Goal: Task Accomplishment & Management: Manage account settings

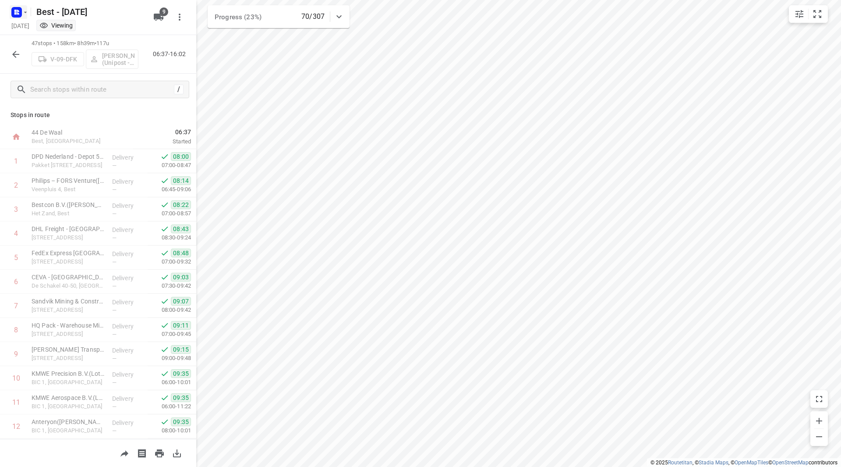
scroll to position [823, 0]
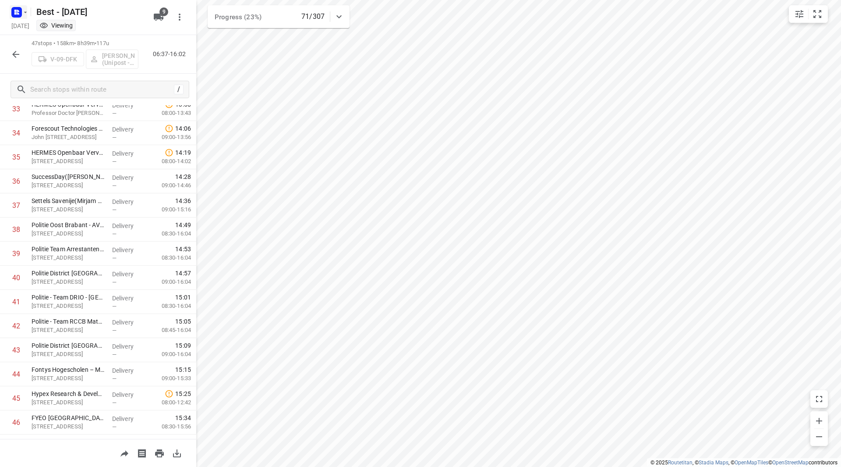
click at [26, 12] on icon "button" at bounding box center [25, 11] width 3 height 1
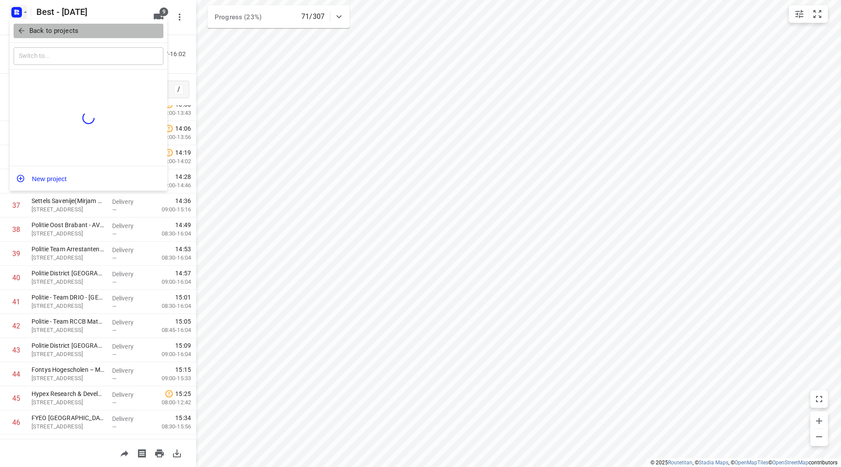
click at [30, 31] on p "Back to projects" at bounding box center [53, 31] width 49 height 10
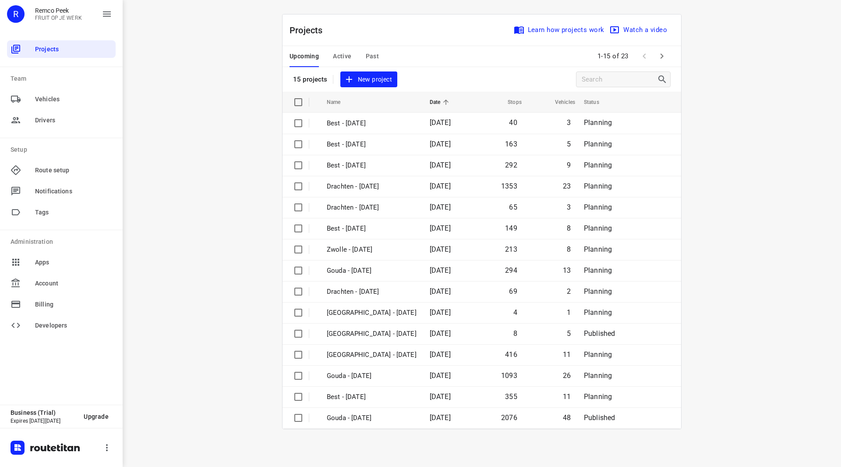
click at [381, 56] on div "Upcoming Active Past" at bounding box center [341, 56] width 103 height 21
click at [370, 54] on span "Past" at bounding box center [373, 56] width 14 height 11
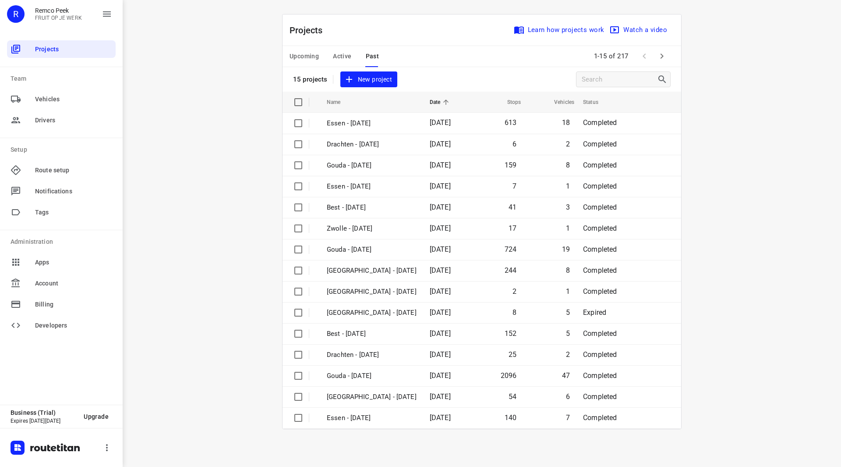
click at [339, 57] on span "Active" at bounding box center [342, 56] width 18 height 11
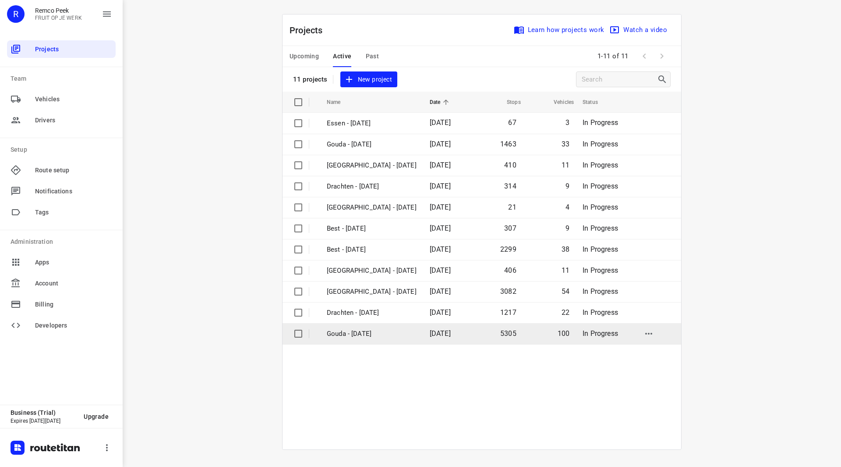
click at [362, 341] on td "Gouda - [DATE]" at bounding box center [370, 333] width 105 height 21
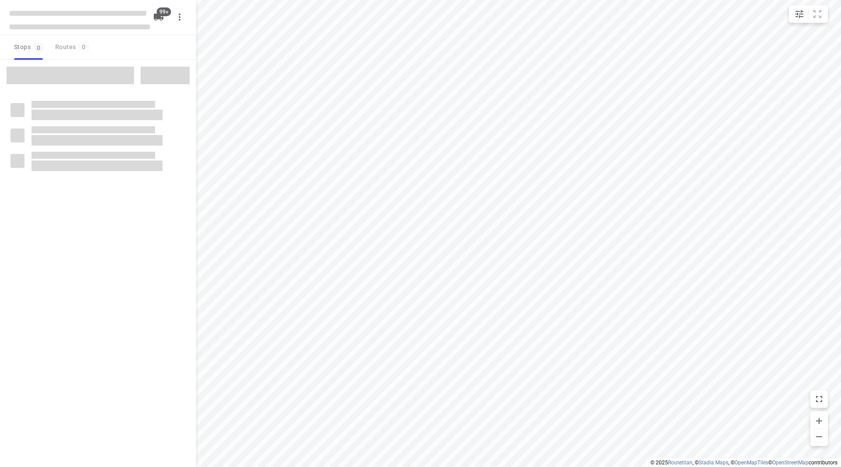
checkbox input "true"
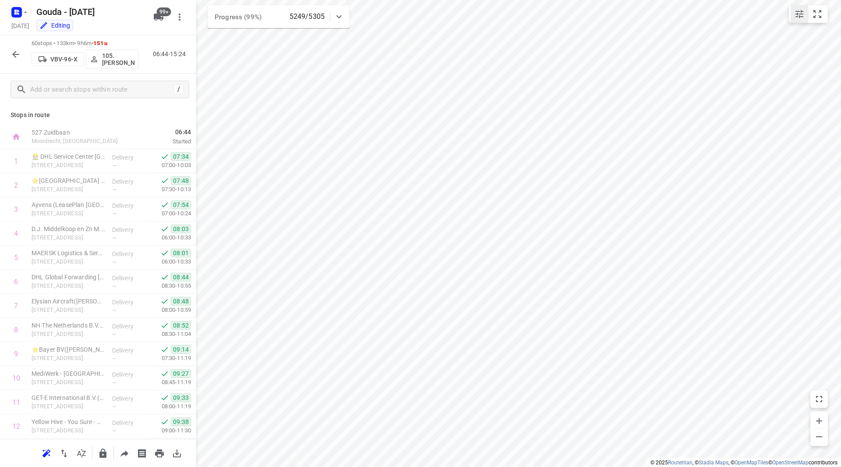
click at [795, 13] on icon "small contained button group" at bounding box center [800, 14] width 11 height 11
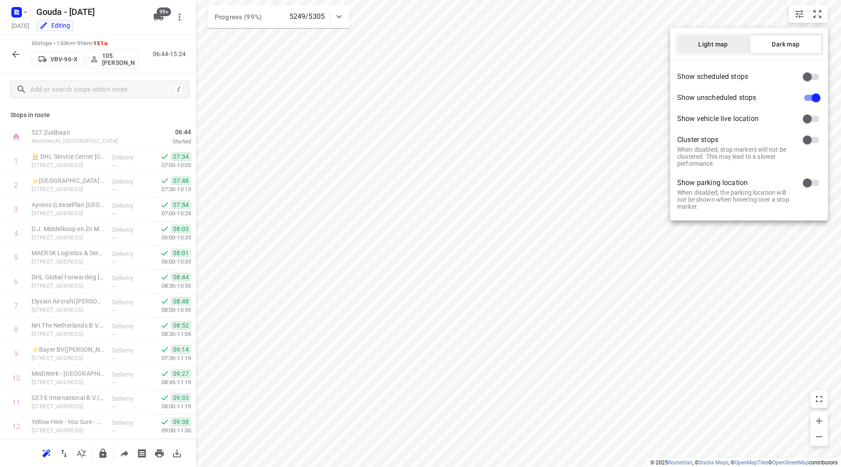
click at [720, 44] on span "Light map" at bounding box center [713, 44] width 71 height 7
click at [598, 157] on div at bounding box center [420, 233] width 841 height 467
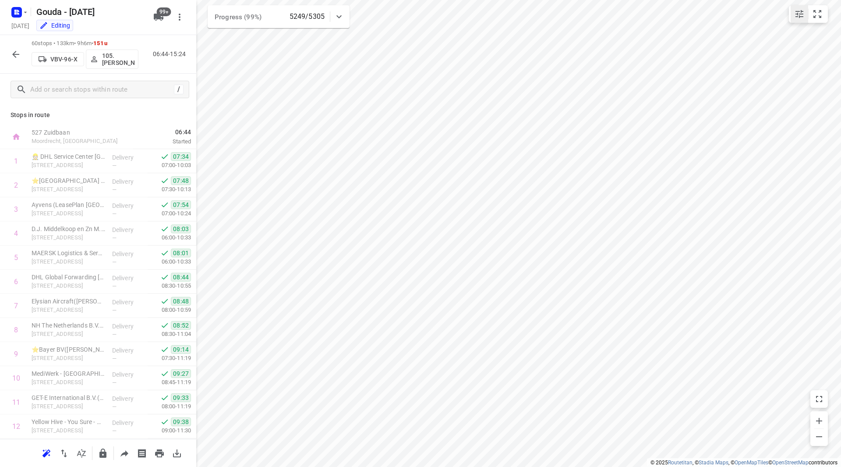
click at [796, 14] on icon "small contained button group" at bounding box center [800, 14] width 8 height 8
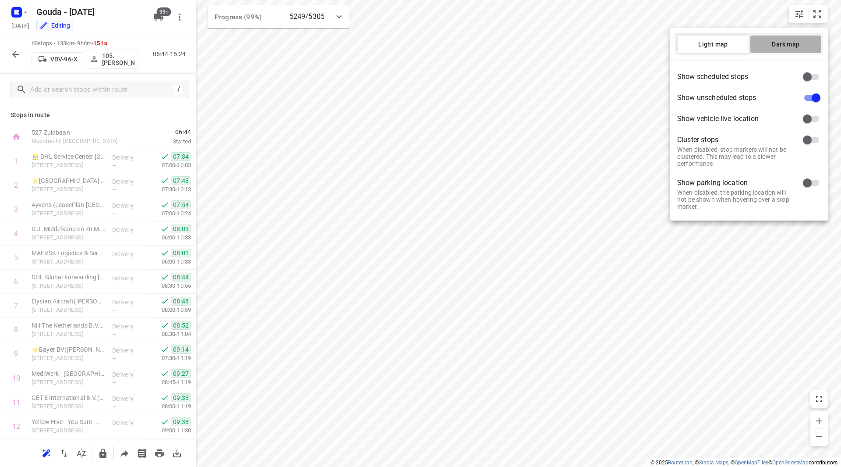
click at [770, 43] on span "Dark map" at bounding box center [786, 44] width 71 height 7
click at [550, 144] on div at bounding box center [420, 233] width 841 height 467
